Goal: Find specific page/section: Find specific page/section

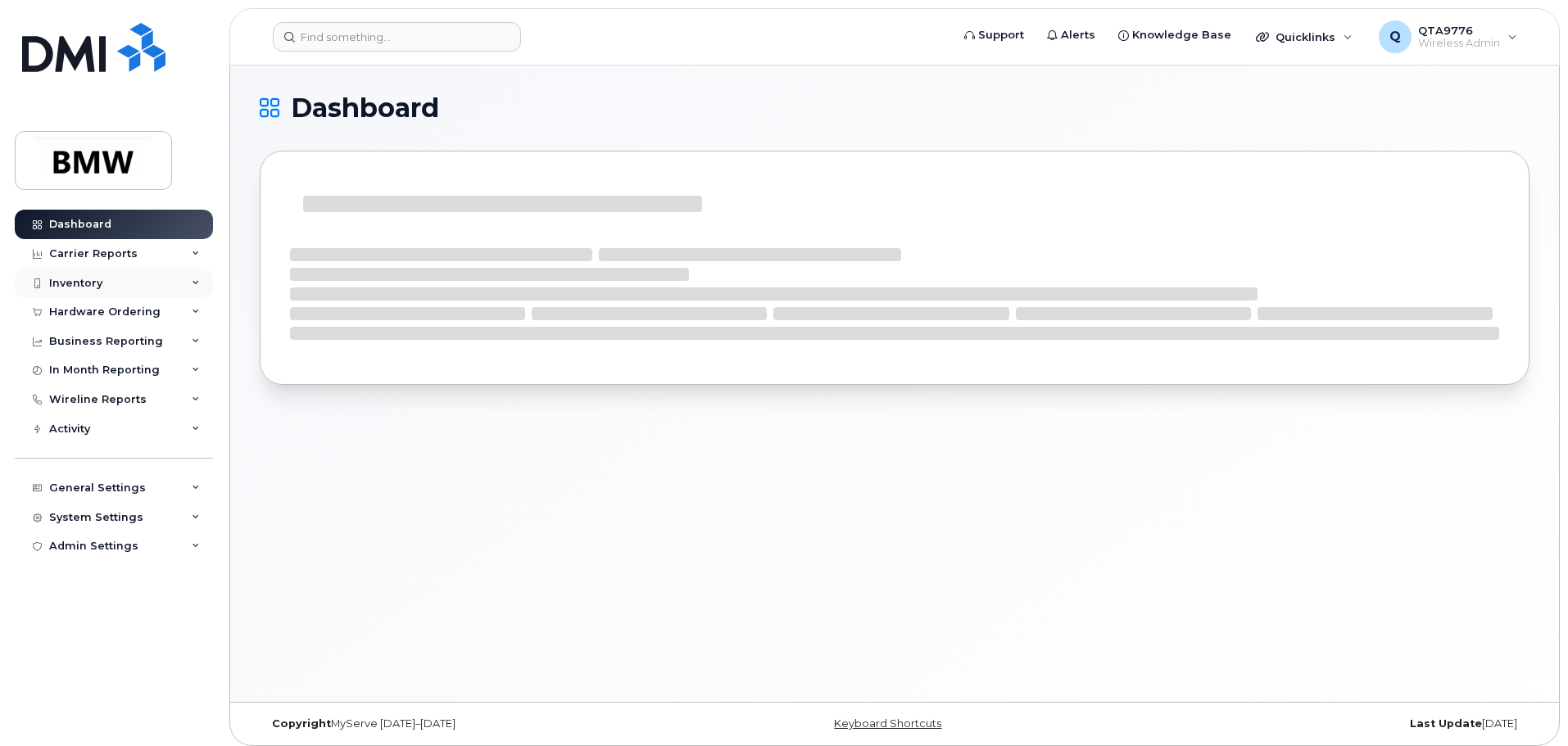
click at [102, 288] on div "Inventory" at bounding box center [114, 284] width 198 height 29
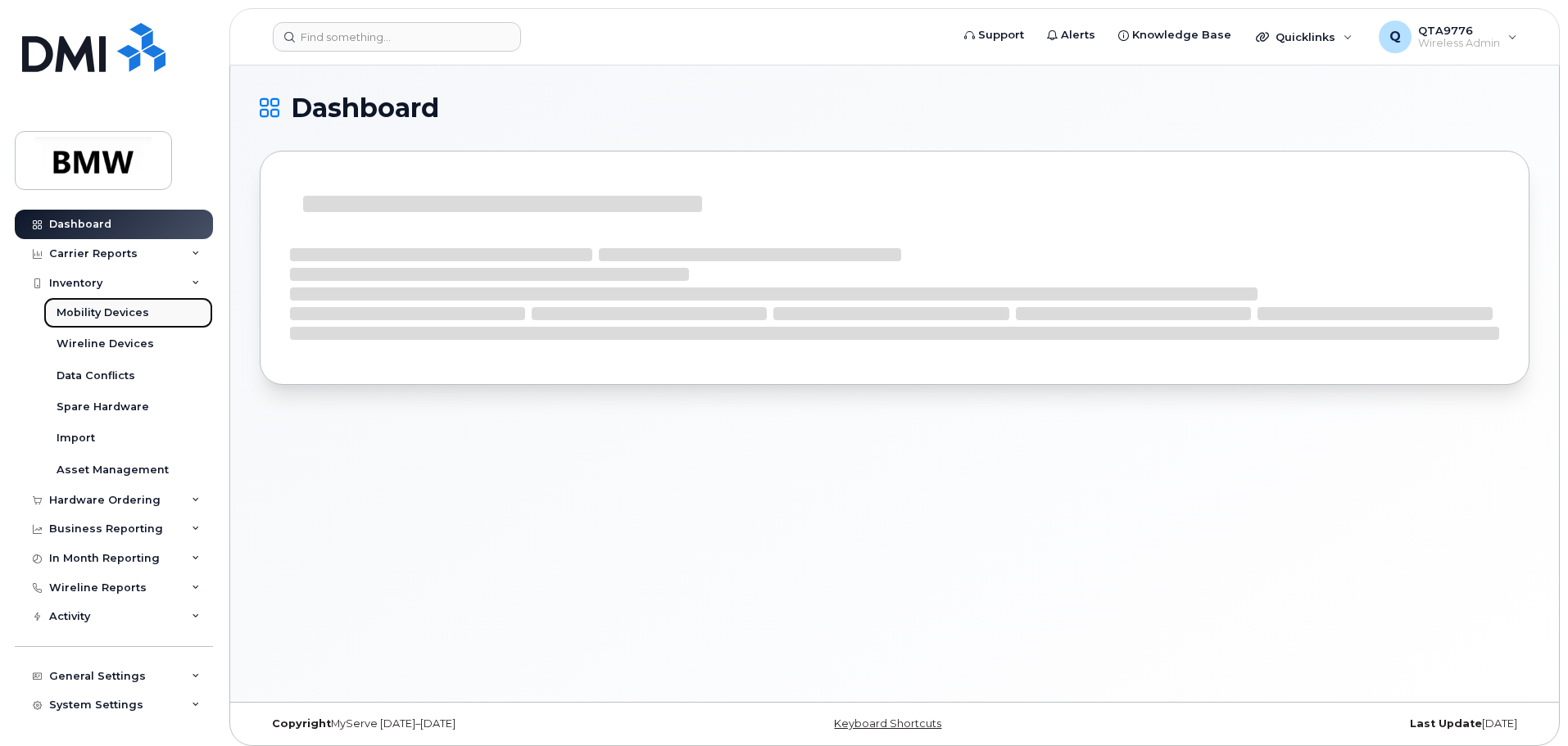
click at [111, 312] on div "Mobility Devices" at bounding box center [102, 312] width 93 height 15
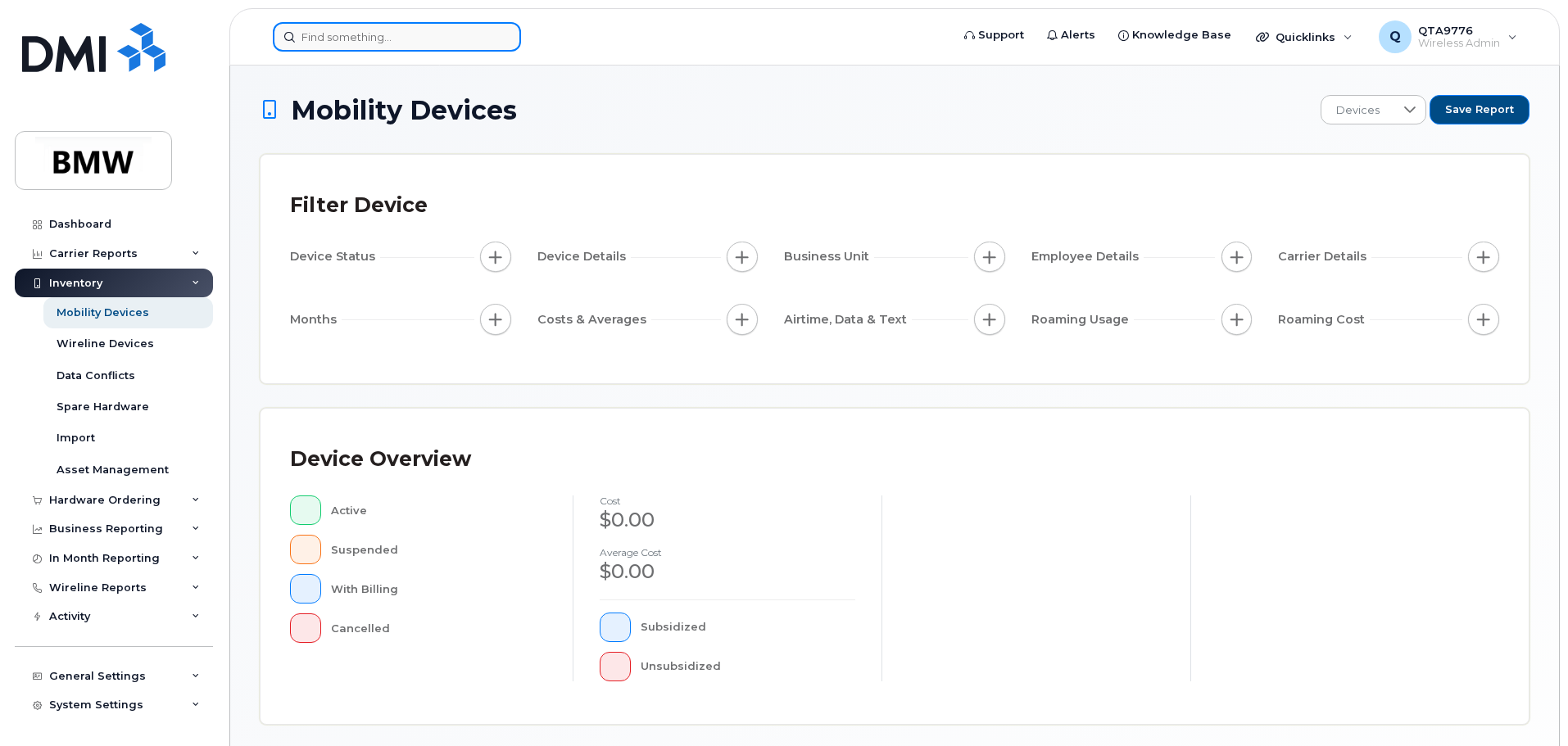
click at [441, 36] on input at bounding box center [397, 36] width 248 height 29
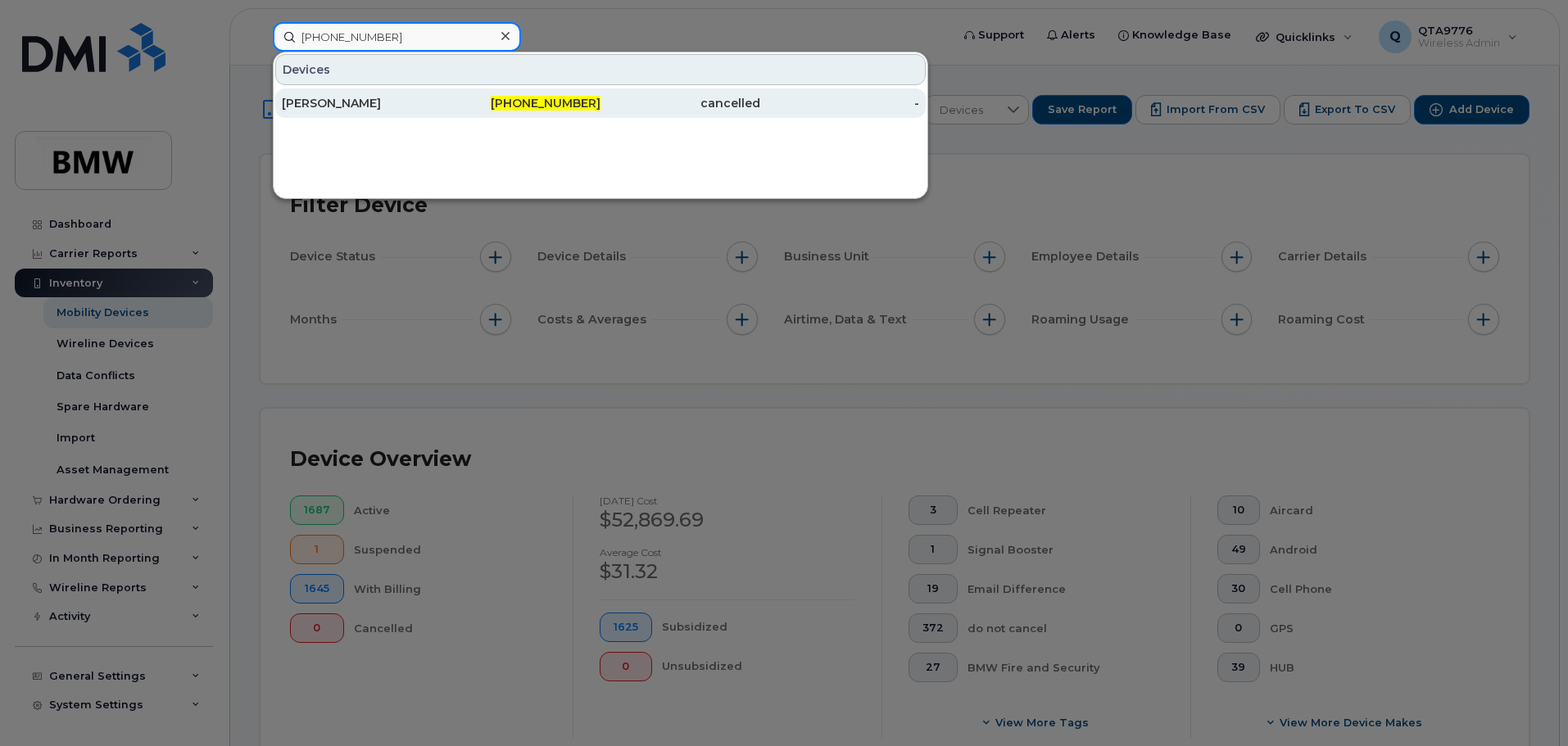
type input "614-815-2123"
click at [329, 105] on div "[PERSON_NAME]" at bounding box center [362, 102] width 160 height 16
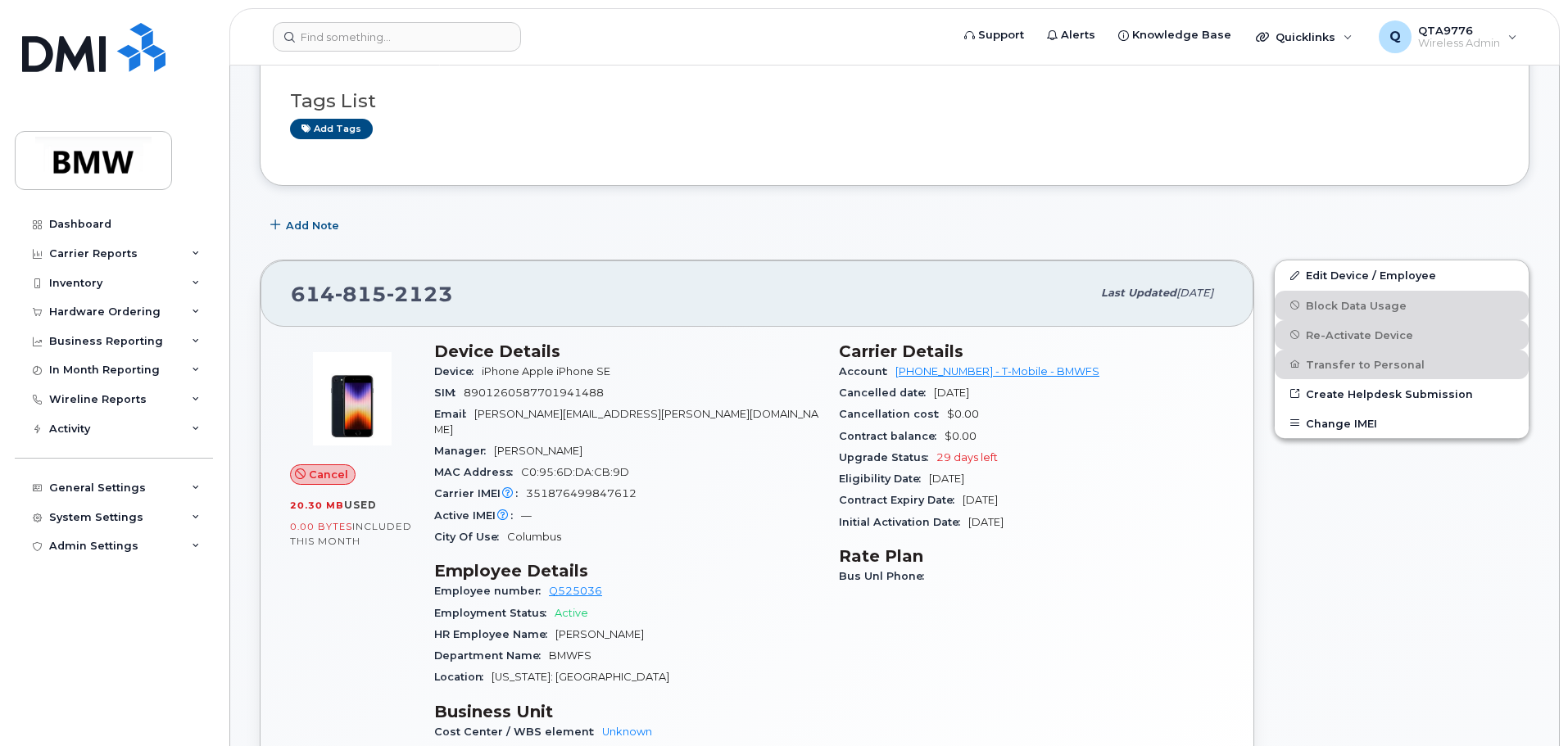
scroll to position [164, 0]
